Goal: Check status: Check status

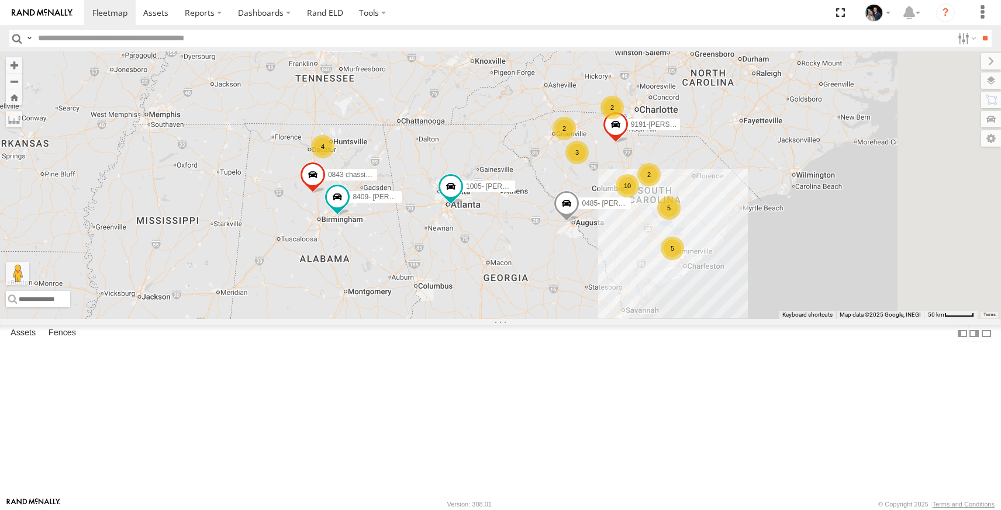
click at [126, 39] on input "text" at bounding box center [492, 38] width 919 height 17
type input "***"
click at [0, 0] on link at bounding box center [0, 0] width 0 height 0
click at [624, 119] on div "2" at bounding box center [612, 107] width 23 height 23
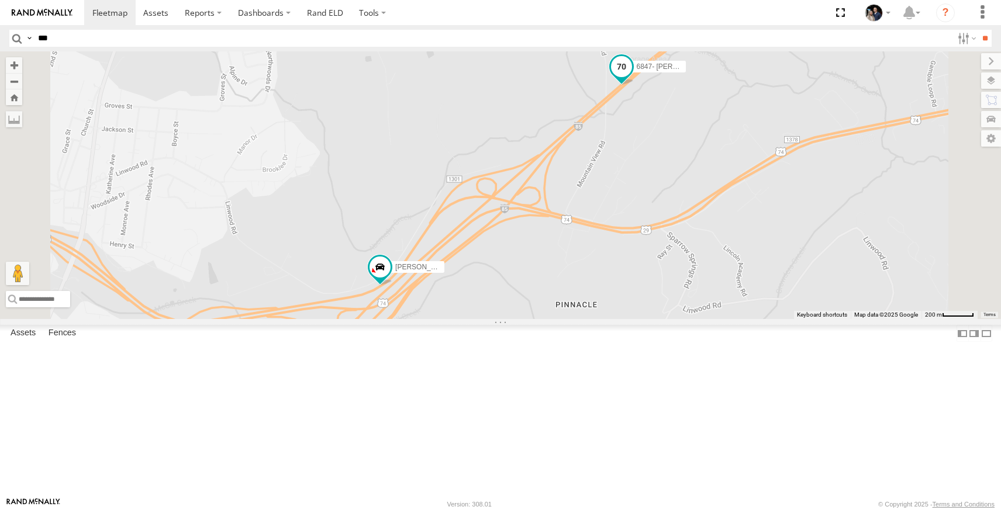
click at [632, 77] on span at bounding box center [621, 66] width 21 height 21
click at [377, 285] on span at bounding box center [366, 274] width 21 height 21
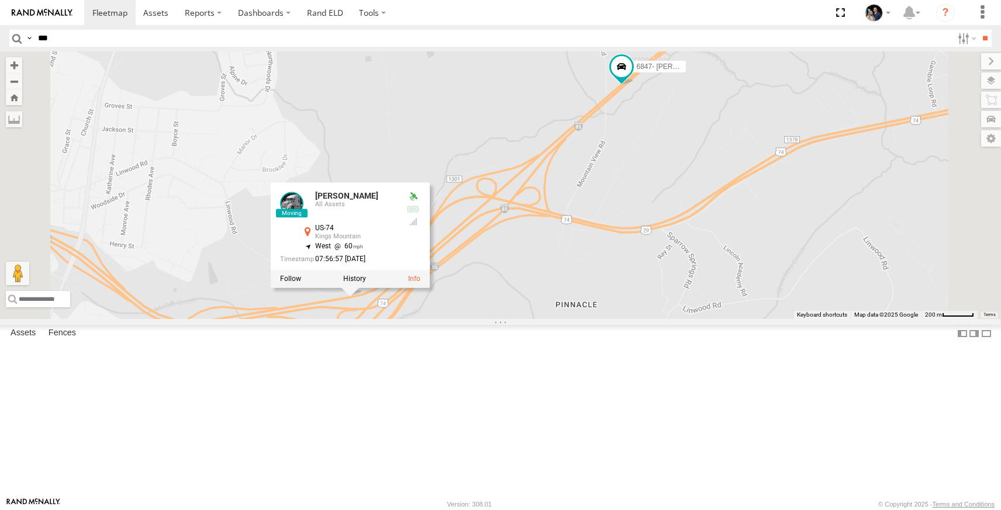
click at [0, 0] on link at bounding box center [0, 0] width 0 height 0
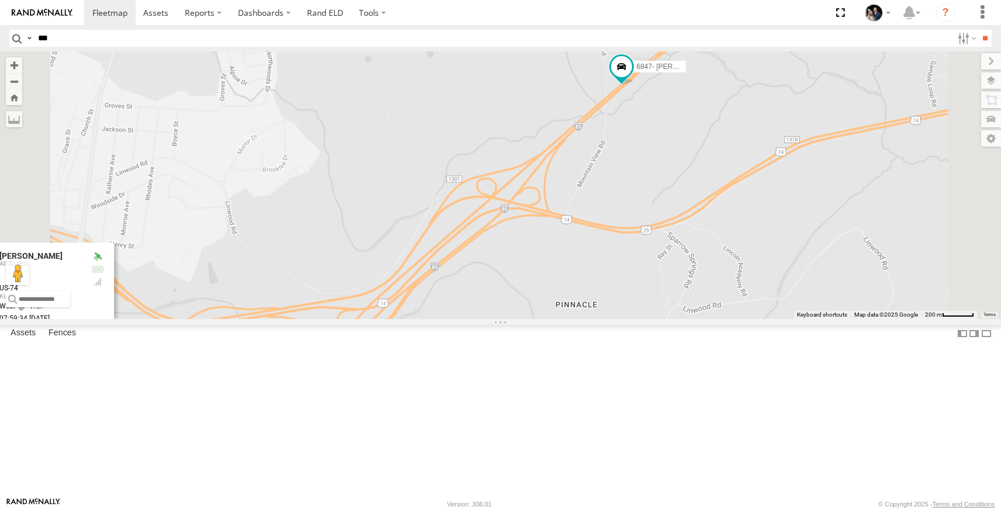
click at [0, 0] on link at bounding box center [0, 0] width 0 height 0
